Goal: Transaction & Acquisition: Purchase product/service

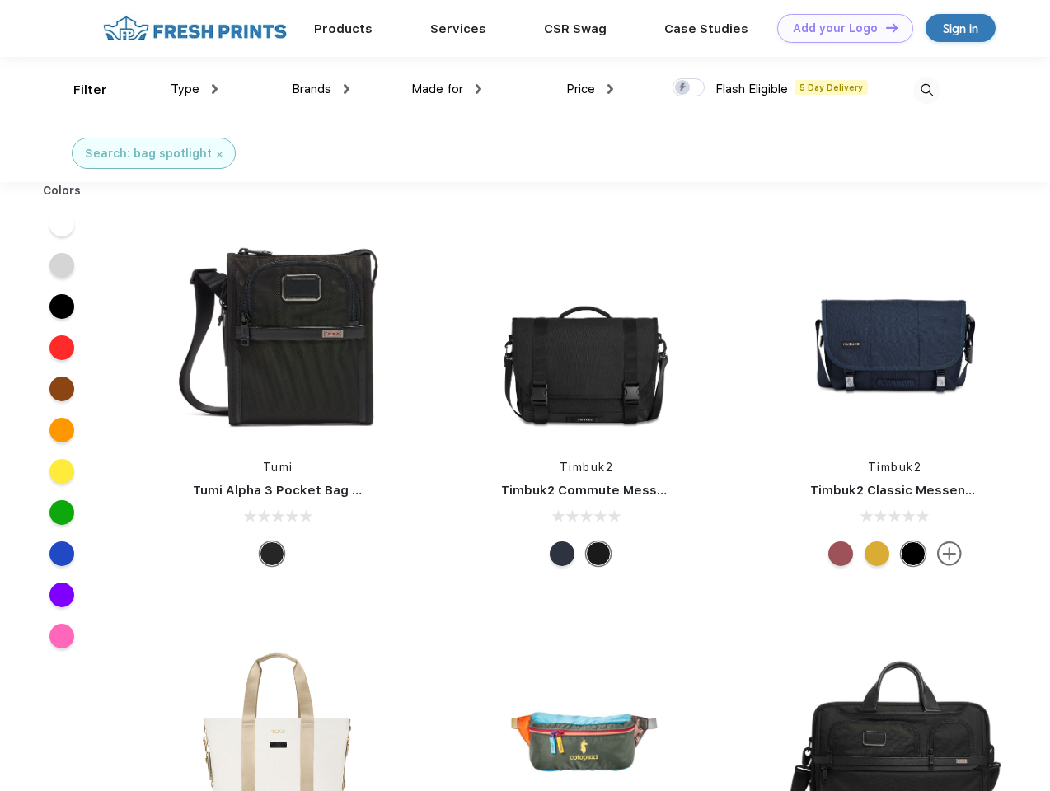
scroll to position [1, 0]
click at [839, 28] on link "Add your Logo Design Tool" at bounding box center [845, 28] width 136 height 29
click at [0, 0] on div "Design Tool" at bounding box center [0, 0] width 0 height 0
click at [884, 27] on link "Add your Logo Design Tool" at bounding box center [845, 28] width 136 height 29
click at [79, 90] on div "Filter" at bounding box center [90, 90] width 34 height 19
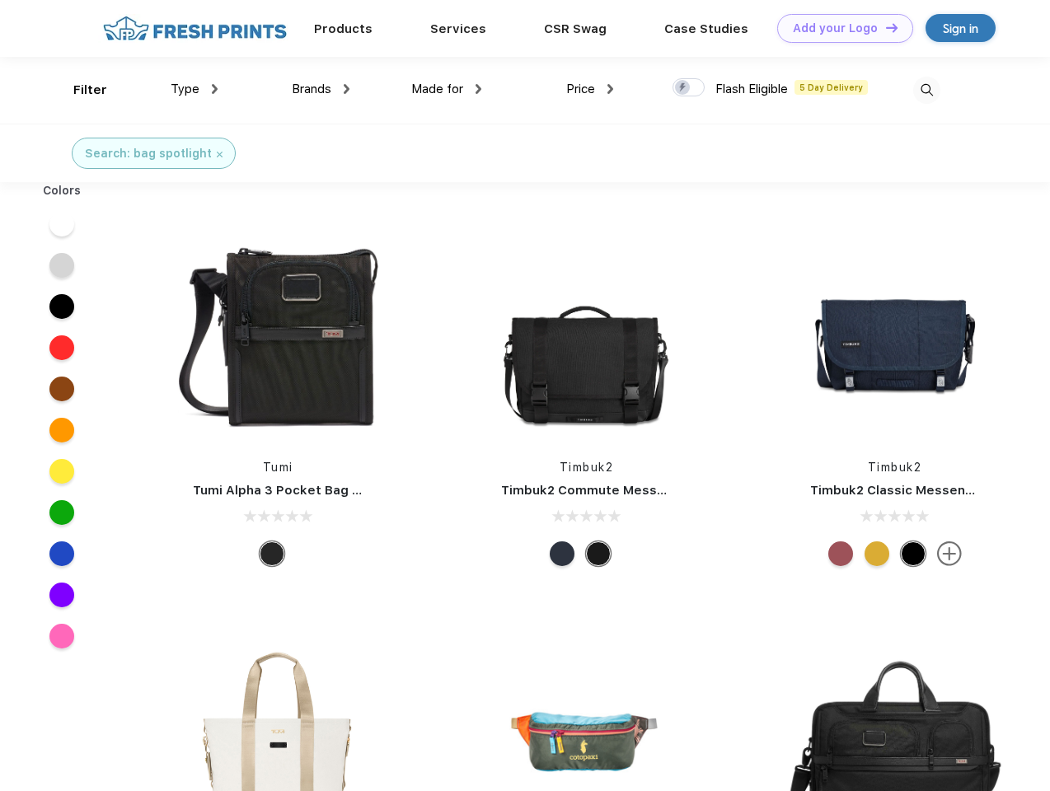
click at [194, 89] on span "Type" at bounding box center [185, 89] width 29 height 15
click at [321, 89] on span "Brands" at bounding box center [312, 89] width 40 height 15
click at [447, 89] on span "Made for" at bounding box center [437, 89] width 52 height 15
click at [590, 89] on span "Price" at bounding box center [580, 89] width 29 height 15
click at [689, 88] on div at bounding box center [688, 87] width 32 height 18
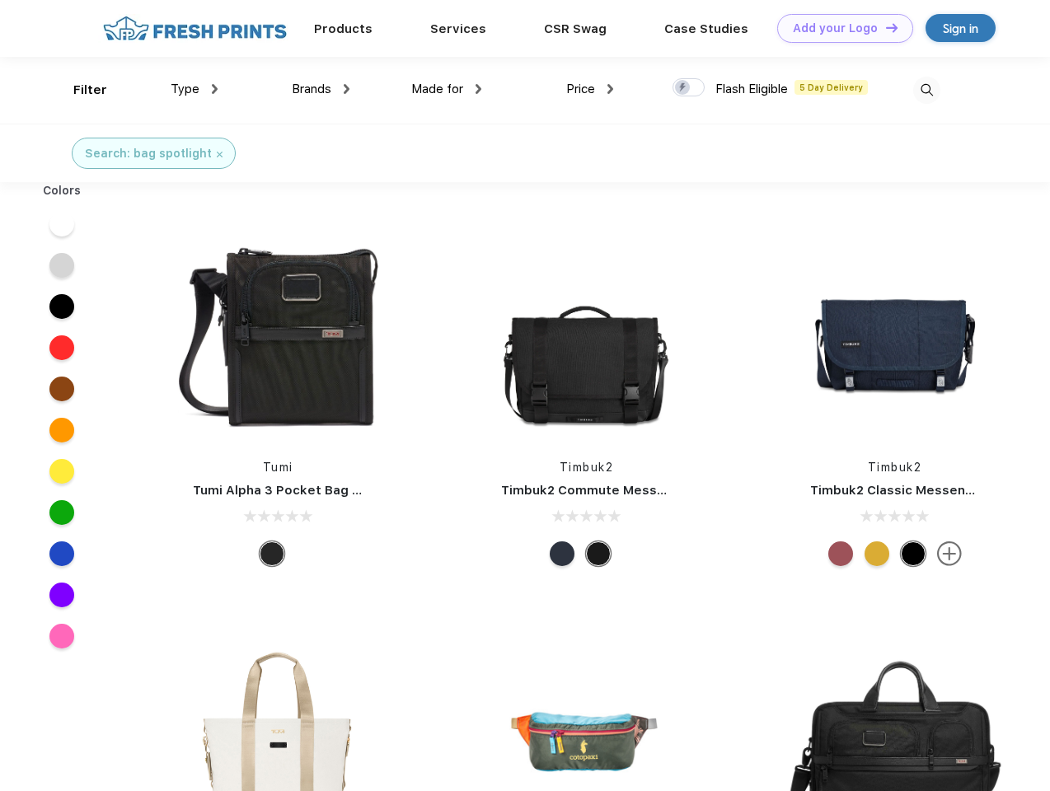
click at [683, 88] on input "checkbox" at bounding box center [677, 82] width 11 height 11
click at [926, 90] on img at bounding box center [926, 90] width 27 height 27
